Goal: Task Accomplishment & Management: Manage account settings

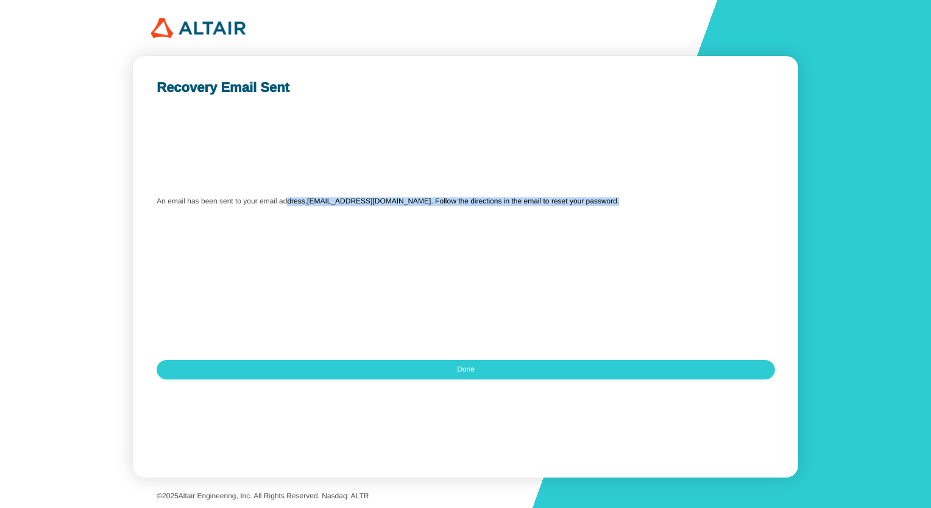
drag, startPoint x: 251, startPoint y: 199, endPoint x: 594, endPoint y: 202, distance: 343.5
click at [594, 202] on div "An email has been sent to your email address, vgill_be24@thapar.edu . Follow th…" at bounding box center [466, 201] width 618 height 158
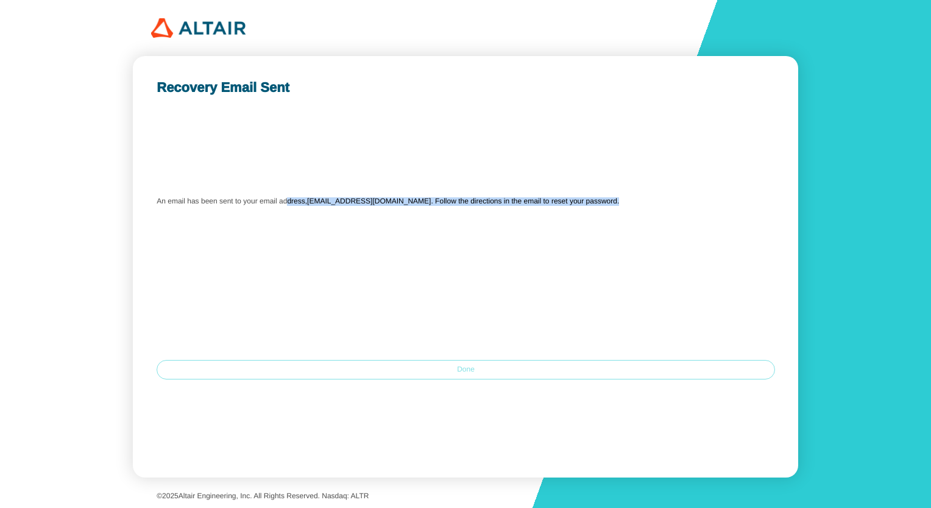
click at [477, 369] on paper-button "Done" at bounding box center [466, 369] width 618 height 19
